Goal: Information Seeking & Learning: Stay updated

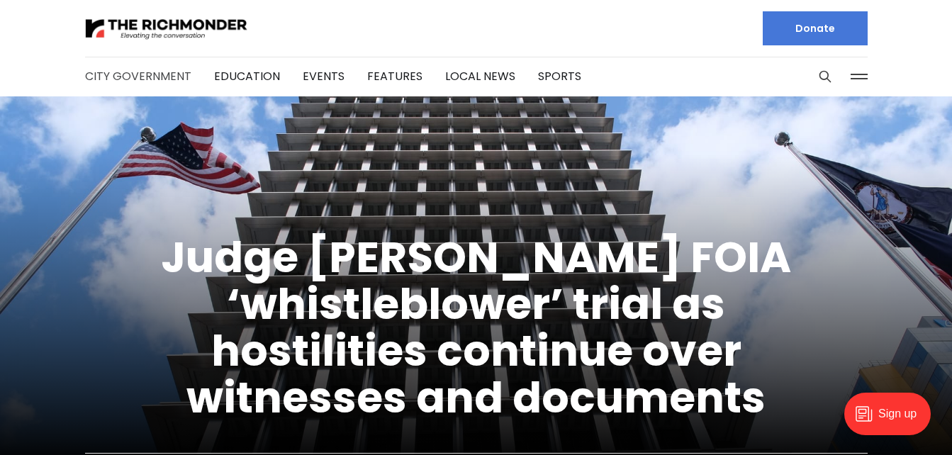
click at [140, 83] on link "City Government" at bounding box center [138, 76] width 106 height 16
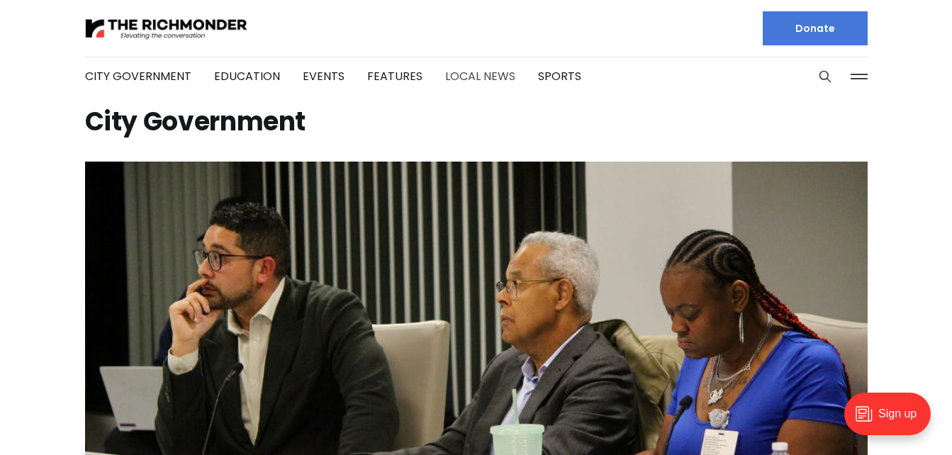
click at [481, 77] on link "Local News" at bounding box center [480, 76] width 70 height 16
